Goal: Task Accomplishment & Management: Use online tool/utility

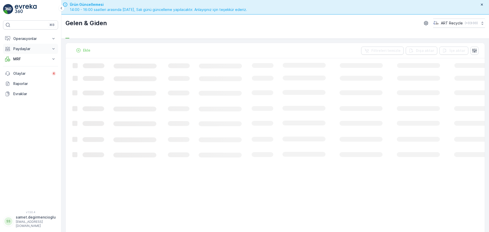
click at [32, 47] on p "Paydaşlar" at bounding box center [30, 48] width 35 height 5
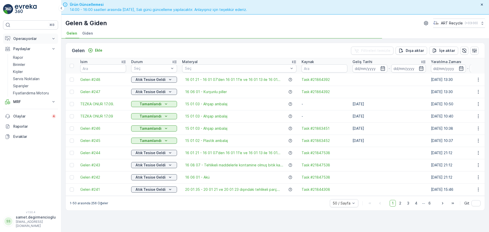
click at [36, 40] on p "Operasyonlar" at bounding box center [30, 38] width 35 height 5
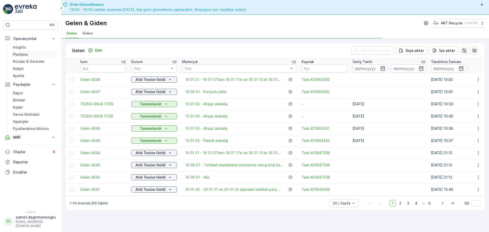
click at [25, 52] on p "Planlama" at bounding box center [20, 54] width 15 height 5
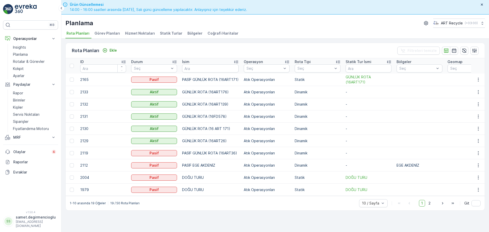
click at [132, 36] on li "Hizmet Noktaları" at bounding box center [140, 34] width 33 height 9
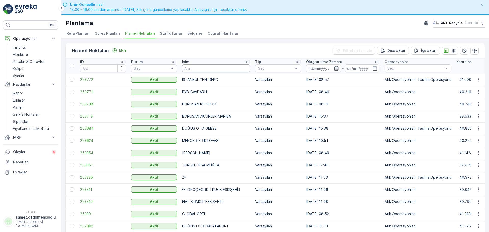
click at [199, 65] on input "text" at bounding box center [216, 68] width 68 height 8
type input "er kağıt"
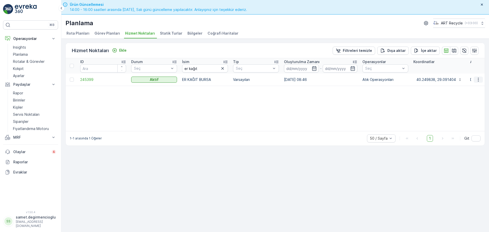
click at [476, 77] on button "button" at bounding box center [478, 80] width 9 height 6
click at [458, 109] on span "Yeni Ad Hoc Görev Ekle" at bounding box center [465, 108] width 40 height 5
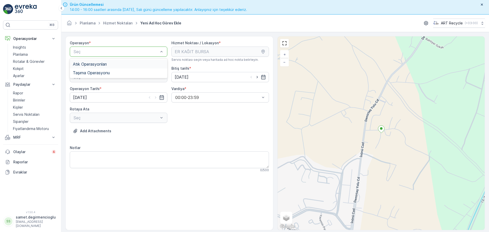
click at [106, 64] on span "Atık Operasyonları" at bounding box center [90, 64] width 34 height 5
click at [100, 73] on div "Seç" at bounding box center [119, 77] width 98 height 10
click at [102, 80] on div "Seç" at bounding box center [119, 77] width 98 height 10
click at [98, 95] on div "Atık Bırakma" at bounding box center [119, 98] width 98 height 9
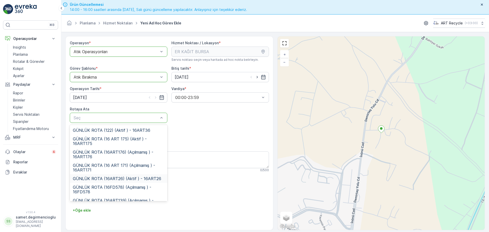
click at [121, 179] on span "GÜNLÜK ROTA (16ART26) (Aktif ) - 16ART26" at bounding box center [117, 179] width 88 height 5
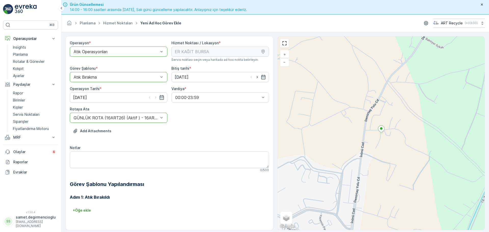
click at [202, 131] on div "Add Attachments" at bounding box center [169, 134] width 199 height 14
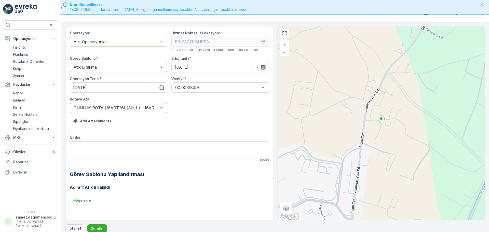
scroll to position [15, 0]
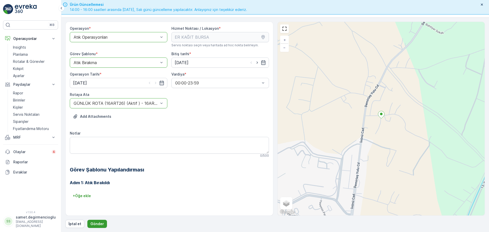
click at [102, 222] on p "Gönder" at bounding box center [97, 224] width 14 height 5
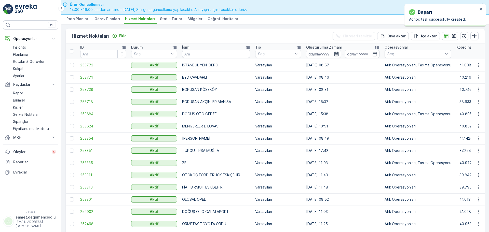
click at [209, 53] on input "text" at bounding box center [216, 54] width 68 height 8
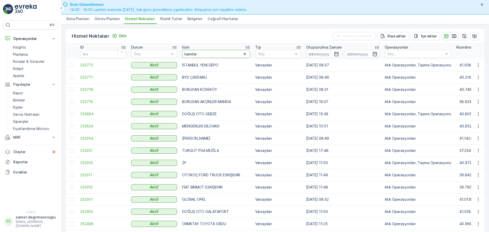
type input "hamitler"
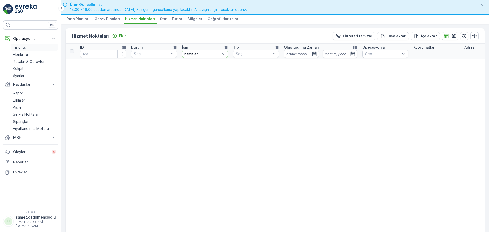
drag, startPoint x: 208, startPoint y: 55, endPoint x: 50, endPoint y: 49, distance: 157.7
click at [56, 47] on div "⌘B Operasyonlar Insights Planlama Rotalar & Görevler Kokpit Ayarlar Paydaşlar R…" at bounding box center [244, 116] width 489 height 232
type input "HAMITLER"
click at [209, 55] on input "HAMITLER" at bounding box center [205, 54] width 46 height 8
type input "HAMI"
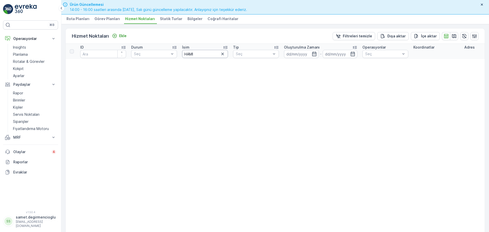
click at [209, 55] on input "HAMI" at bounding box center [205, 54] width 46 height 8
type input "HAM"
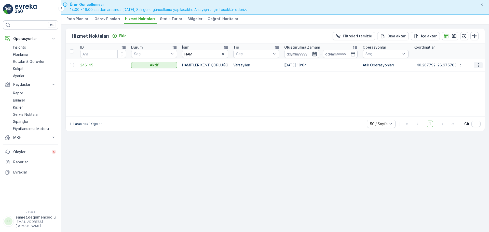
click at [478, 63] on icon "button" at bounding box center [478, 65] width 5 height 5
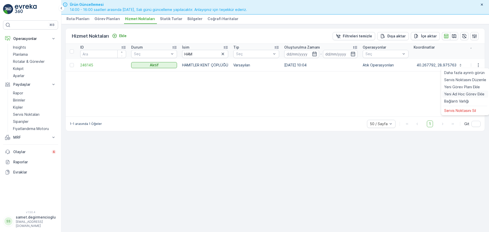
click at [461, 94] on span "Yeni Ad Hoc Görev Ekle" at bounding box center [465, 94] width 40 height 5
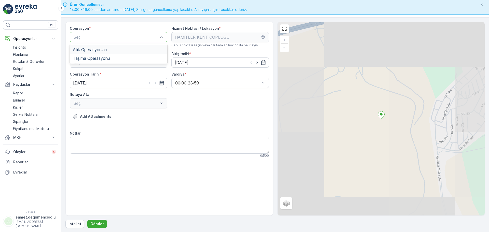
click at [101, 52] on span "Atık Operasyonları" at bounding box center [90, 49] width 34 height 5
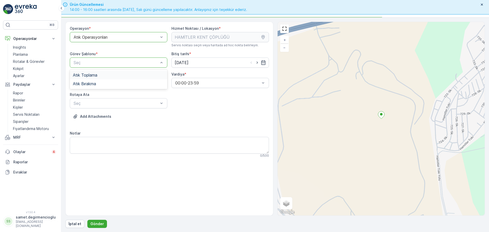
drag, startPoint x: 102, startPoint y: 63, endPoint x: 99, endPoint y: 69, distance: 7.2
click at [98, 82] on div "Atık Bırakma" at bounding box center [119, 84] width 92 height 5
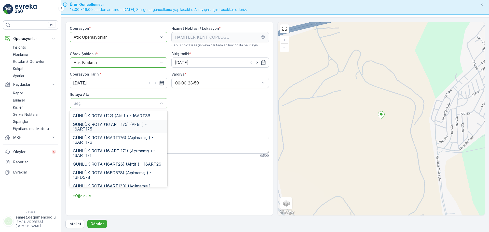
click at [108, 128] on span "GÜNLÜK ROTA (16 ART 175) (Aktif ) - 16ART175" at bounding box center [119, 126] width 92 height 9
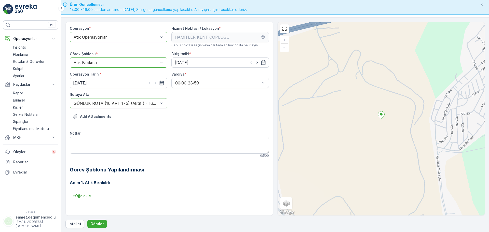
click at [231, 130] on div "Operasyon * option Atık Operasyonları, selected. Atık Operasyonları Hizmet Nokt…" at bounding box center [169, 117] width 199 height 183
click at [91, 222] on p "Gönder" at bounding box center [97, 224] width 14 height 5
